Goal: Task Accomplishment & Management: Manage account settings

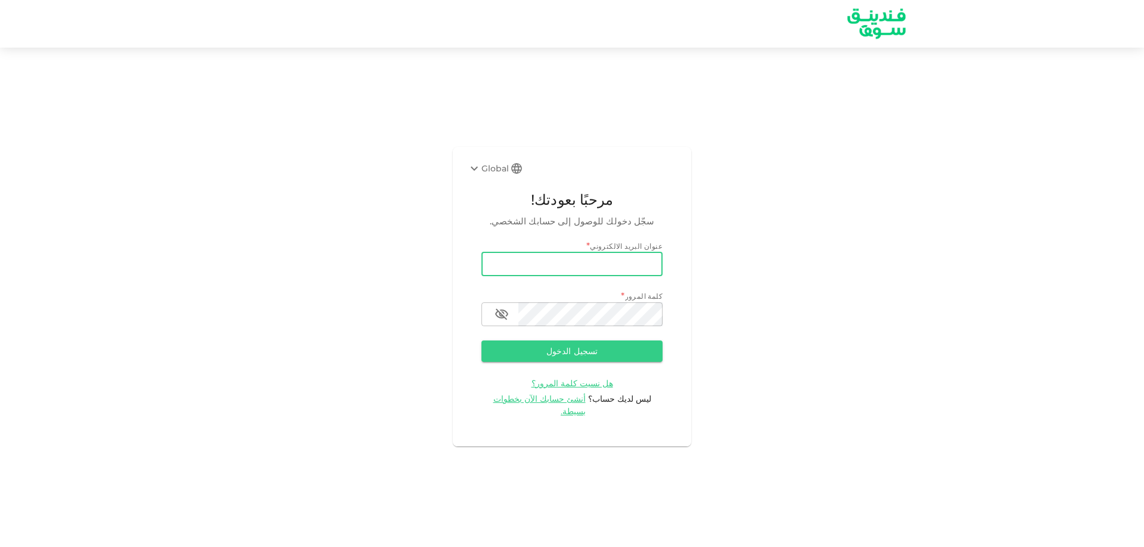
click at [537, 269] on input "email" at bounding box center [571, 265] width 181 height 24
type input "[EMAIL_ADDRESS][DOMAIN_NAME]"
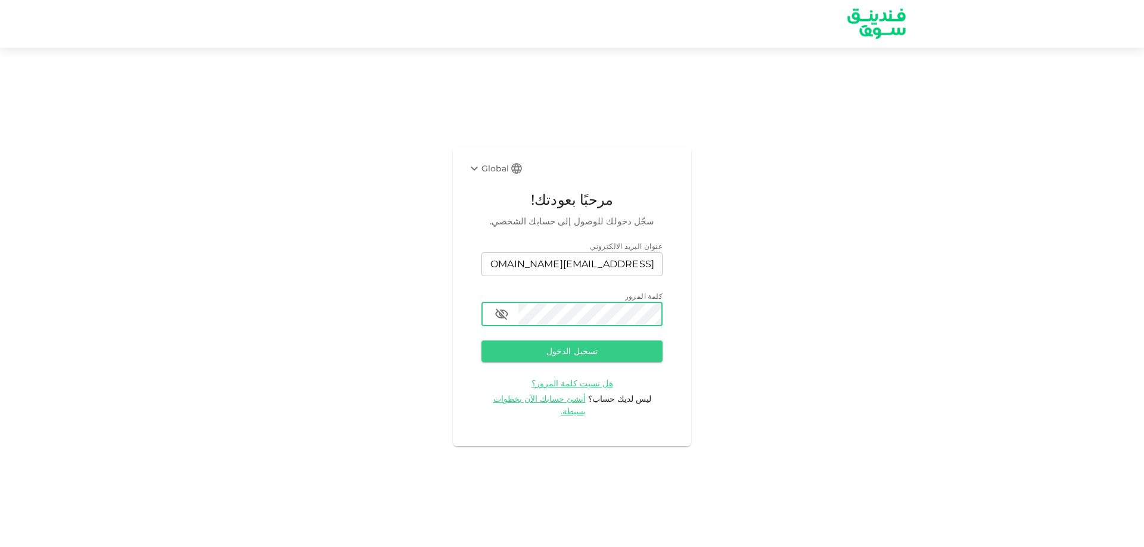
click at [481, 341] on button "تسجيل الدخول" at bounding box center [571, 351] width 181 height 21
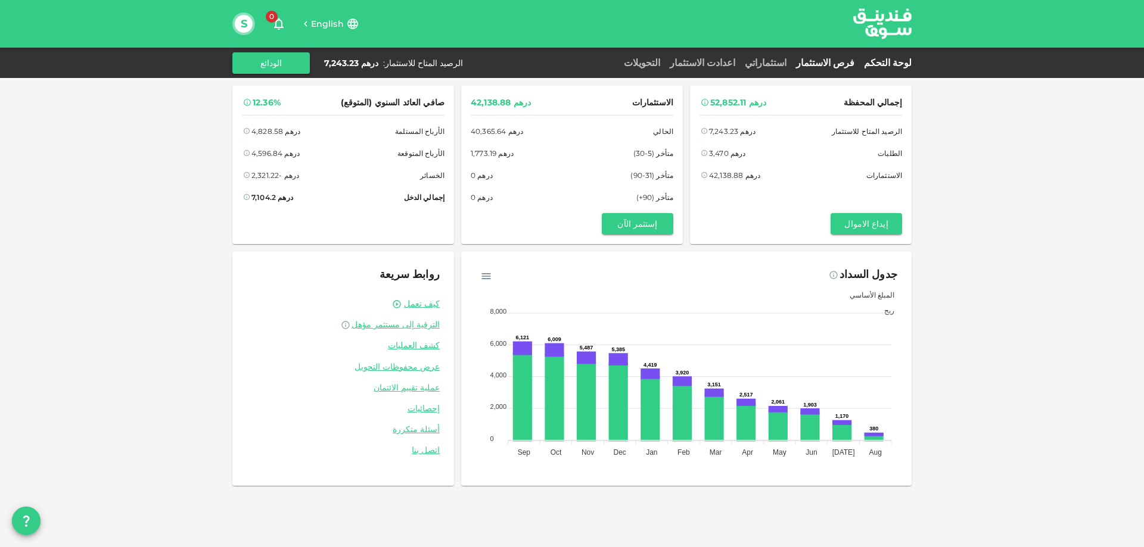
click at [842, 60] on link "فرص الاستثمار" at bounding box center [825, 62] width 68 height 11
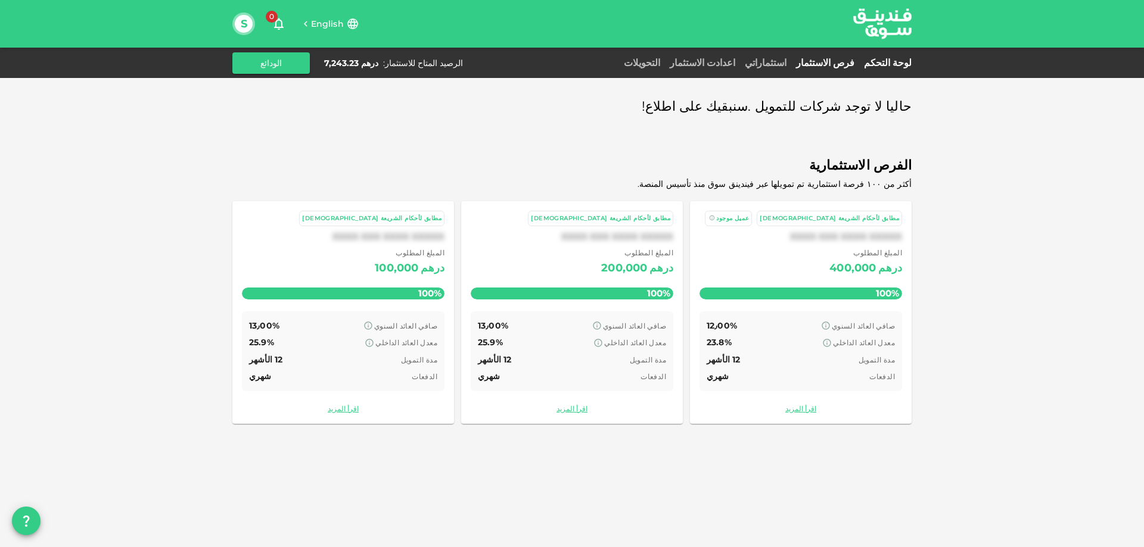
click at [897, 61] on link "لوحة التحكم" at bounding box center [885, 62] width 52 height 11
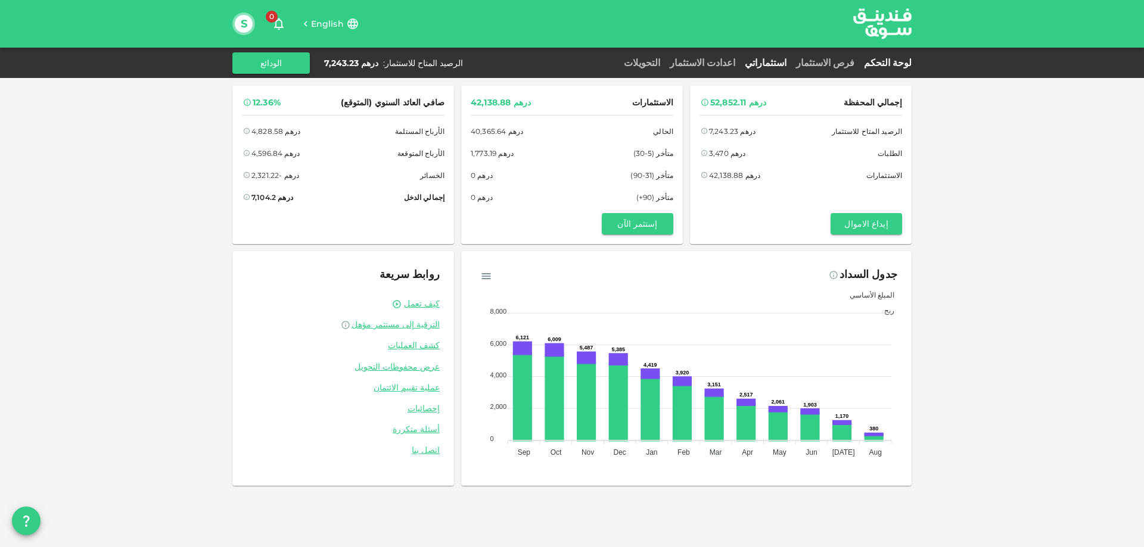
click at [787, 60] on link "استثماراتي" at bounding box center [765, 62] width 51 height 11
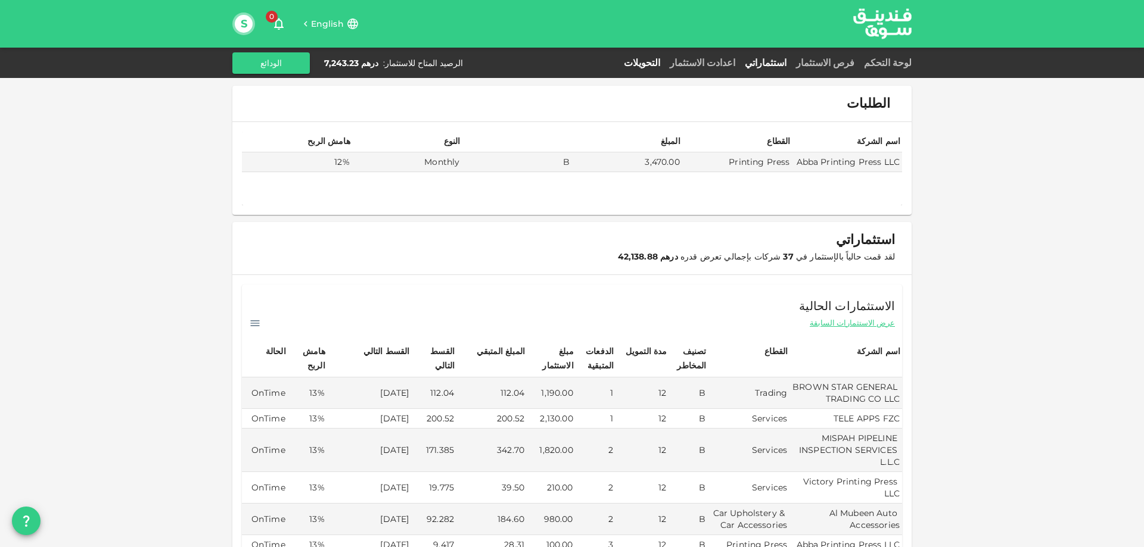
click at [665, 62] on link "التحويلات" at bounding box center [642, 62] width 46 height 11
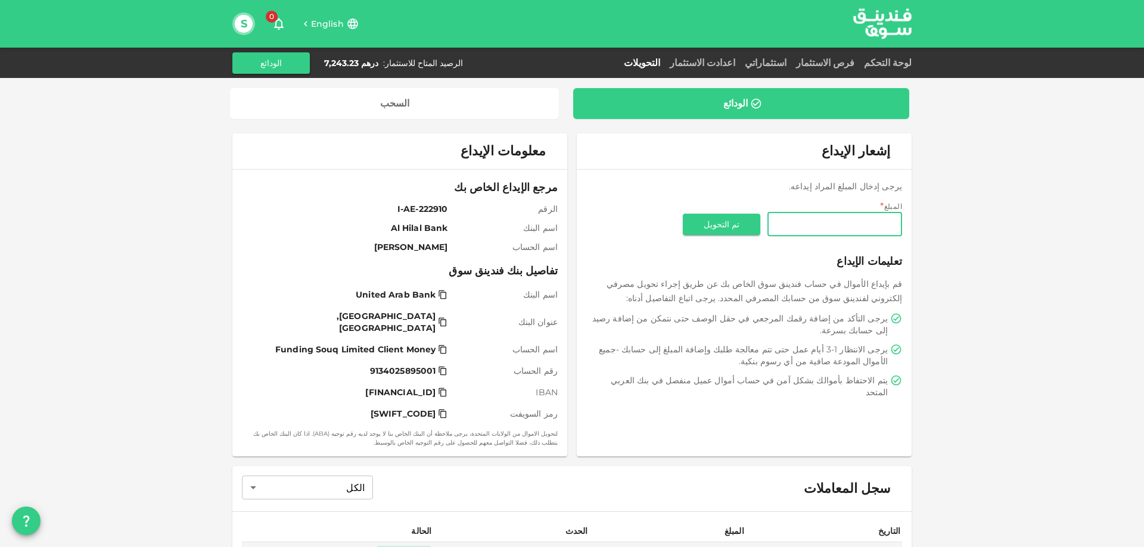
type input "5"
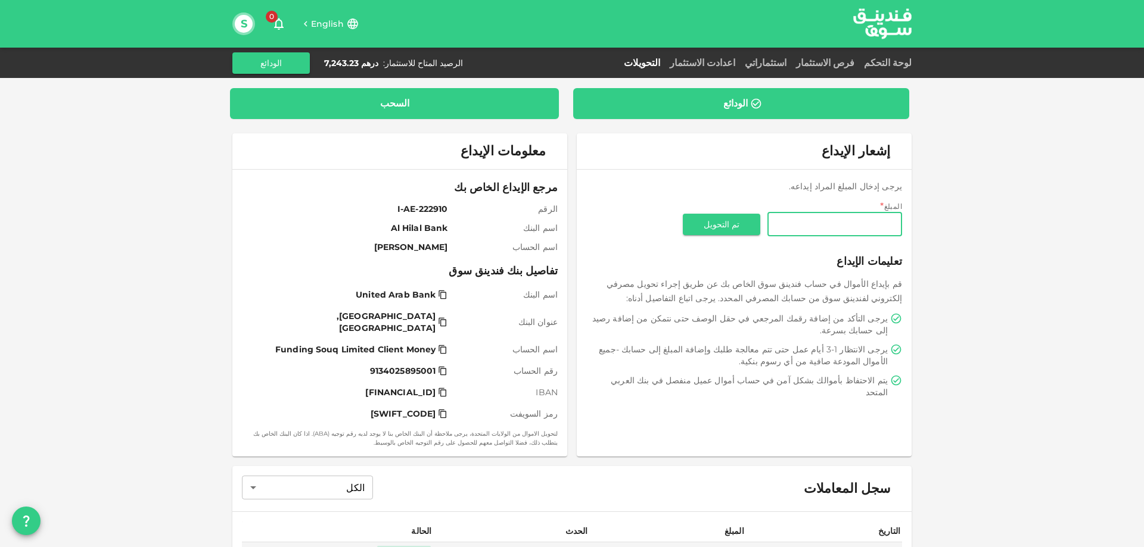
click at [429, 108] on div "السحب" at bounding box center [394, 104] width 310 height 12
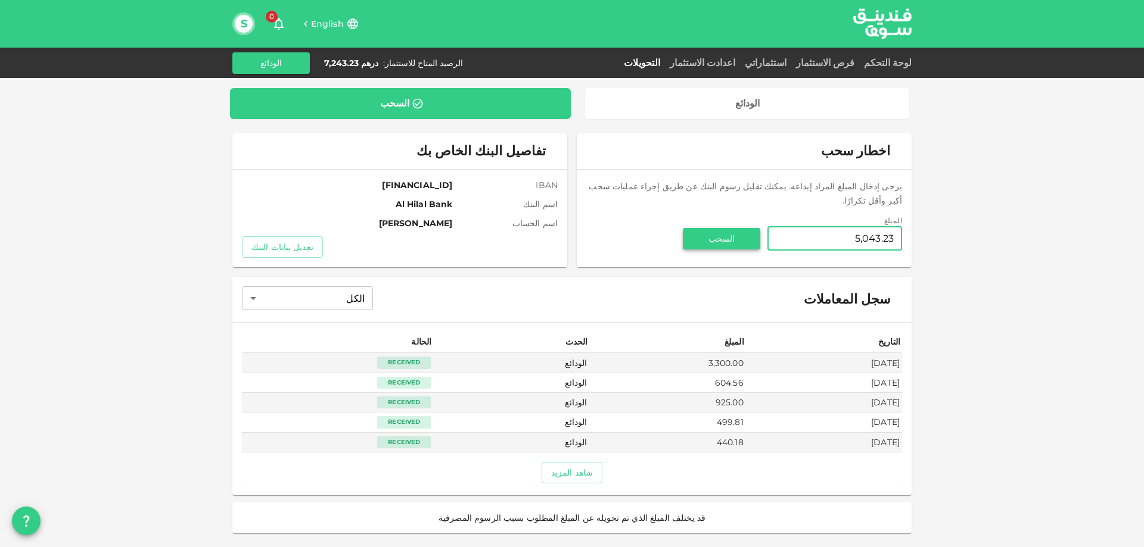
type input "5,043.23"
click at [717, 228] on button "السحب" at bounding box center [721, 238] width 77 height 21
